Goal: Use online tool/utility: Utilize a website feature to perform a specific function

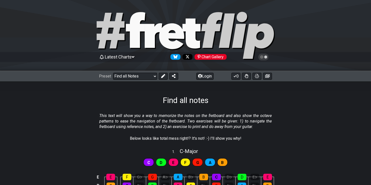
select select "/find-all-notes"
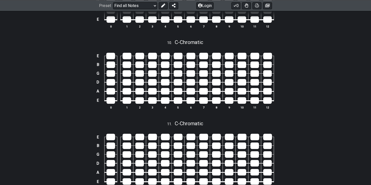
scroll to position [1176, 0]
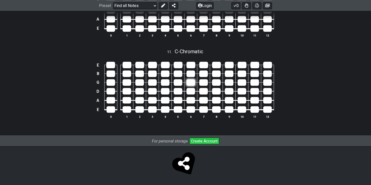
click at [187, 80] on div at bounding box center [190, 82] width 9 height 7
click at [192, 84] on div at bounding box center [190, 82] width 9 height 7
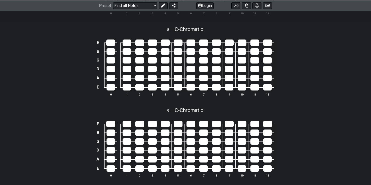
scroll to position [951, 0]
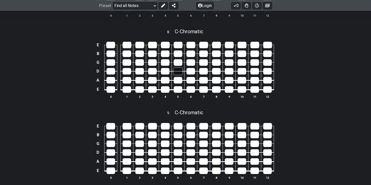
click at [179, 75] on div at bounding box center [178, 71] width 9 height 7
click at [182, 74] on div at bounding box center [178, 71] width 9 height 7
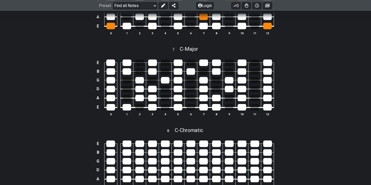
scroll to position [851, 0]
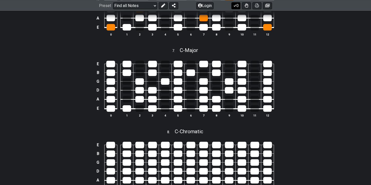
click at [240, 7] on button "0" at bounding box center [235, 5] width 9 height 7
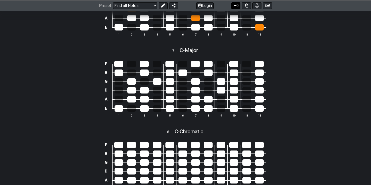
click at [240, 7] on button "0" at bounding box center [235, 5] width 9 height 7
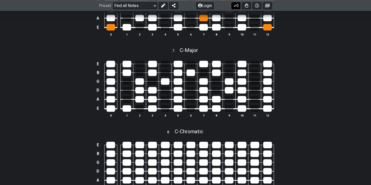
click at [240, 7] on button "0" at bounding box center [235, 5] width 9 height 7
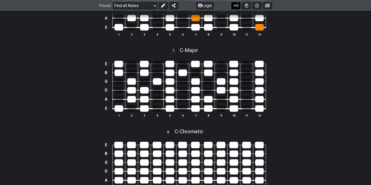
click at [240, 7] on button "0" at bounding box center [235, 5] width 9 height 7
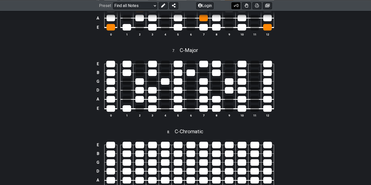
click at [240, 7] on button "0" at bounding box center [235, 5] width 9 height 7
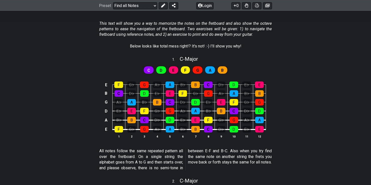
scroll to position [99, 0]
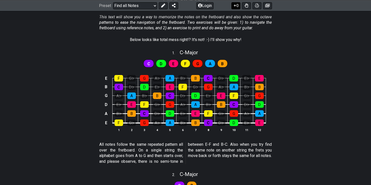
click at [238, 6] on button "0" at bounding box center [235, 5] width 9 height 7
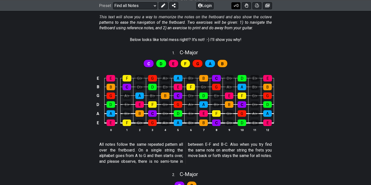
click at [238, 6] on button "0" at bounding box center [235, 5] width 9 height 7
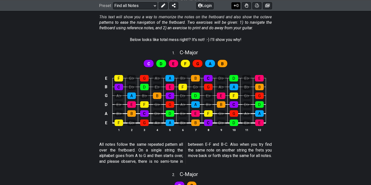
click at [238, 6] on button "0" at bounding box center [235, 5] width 9 height 7
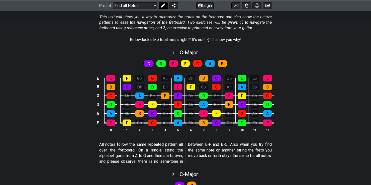
click at [159, 9] on button at bounding box center [163, 5] width 9 height 7
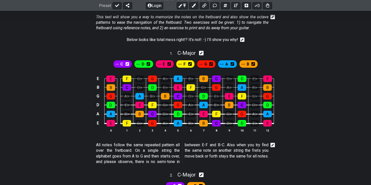
click at [64, 51] on div "1 . C - Major" at bounding box center [185, 52] width 371 height 10
select select "C"
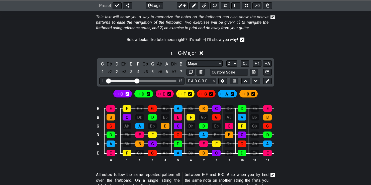
click at [97, 49] on div "1 . C - Major" at bounding box center [185, 52] width 371 height 10
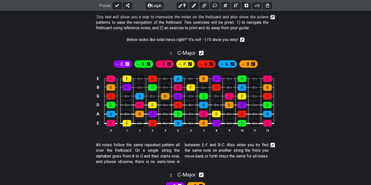
click at [97, 49] on div "1 . C - Major" at bounding box center [185, 52] width 371 height 10
select select "C"
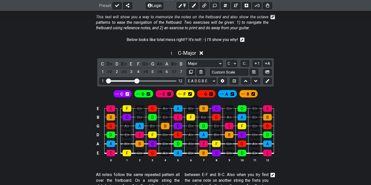
click at [97, 49] on div "1 . C - Major" at bounding box center [185, 52] width 371 height 10
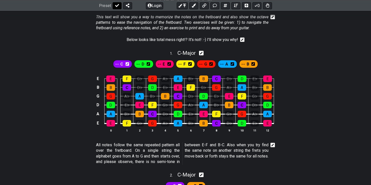
click at [117, 7] on icon at bounding box center [117, 6] width 4 height 4
select select "/find-all-notes"
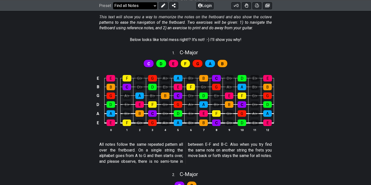
click at [148, 7] on select "Welcome to #fretflip! Initial Preset Custom Preset Minor Pentatonic Major Penta…" at bounding box center [135, 5] width 44 height 7
click at [113, 2] on select "Welcome to #fretflip! Initial Preset Custom Preset Minor Pentatonic Major Penta…" at bounding box center [135, 5] width 44 height 7
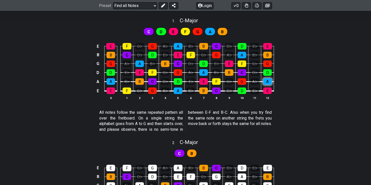
scroll to position [0, 0]
